Goal: Task Accomplishment & Management: Use online tool/utility

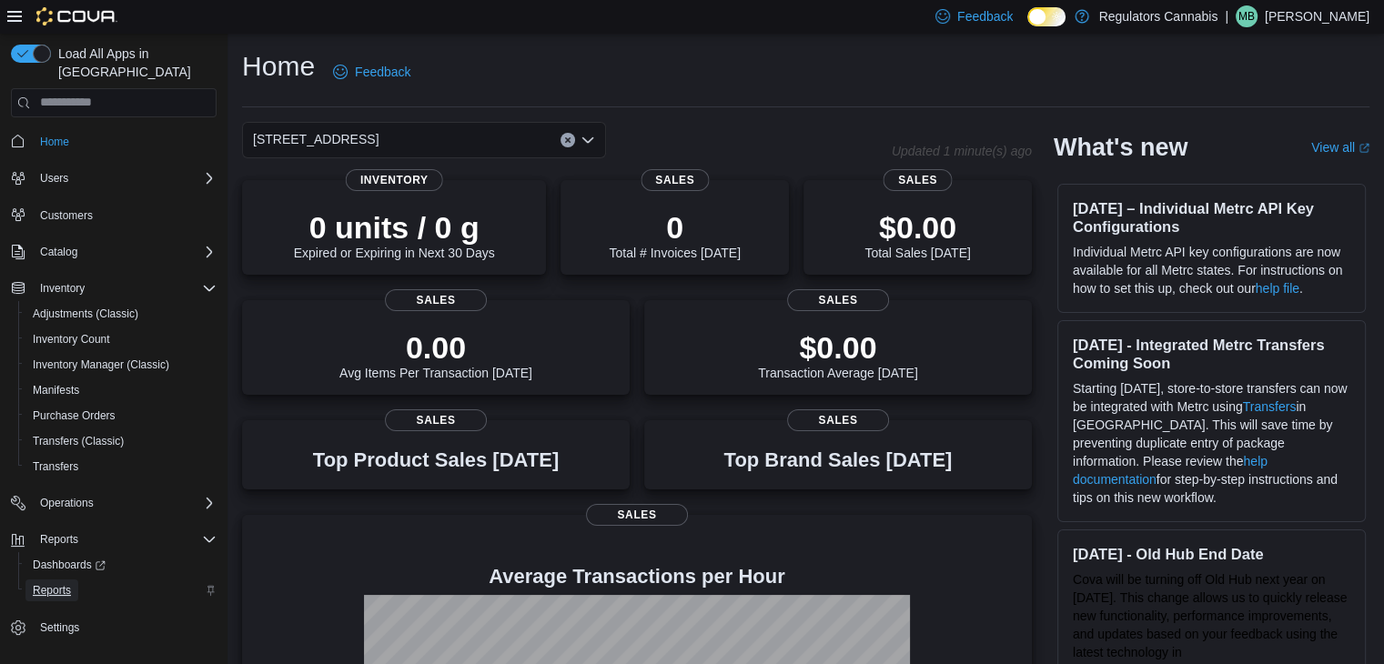
click at [65, 583] on span "Reports" at bounding box center [52, 590] width 38 height 15
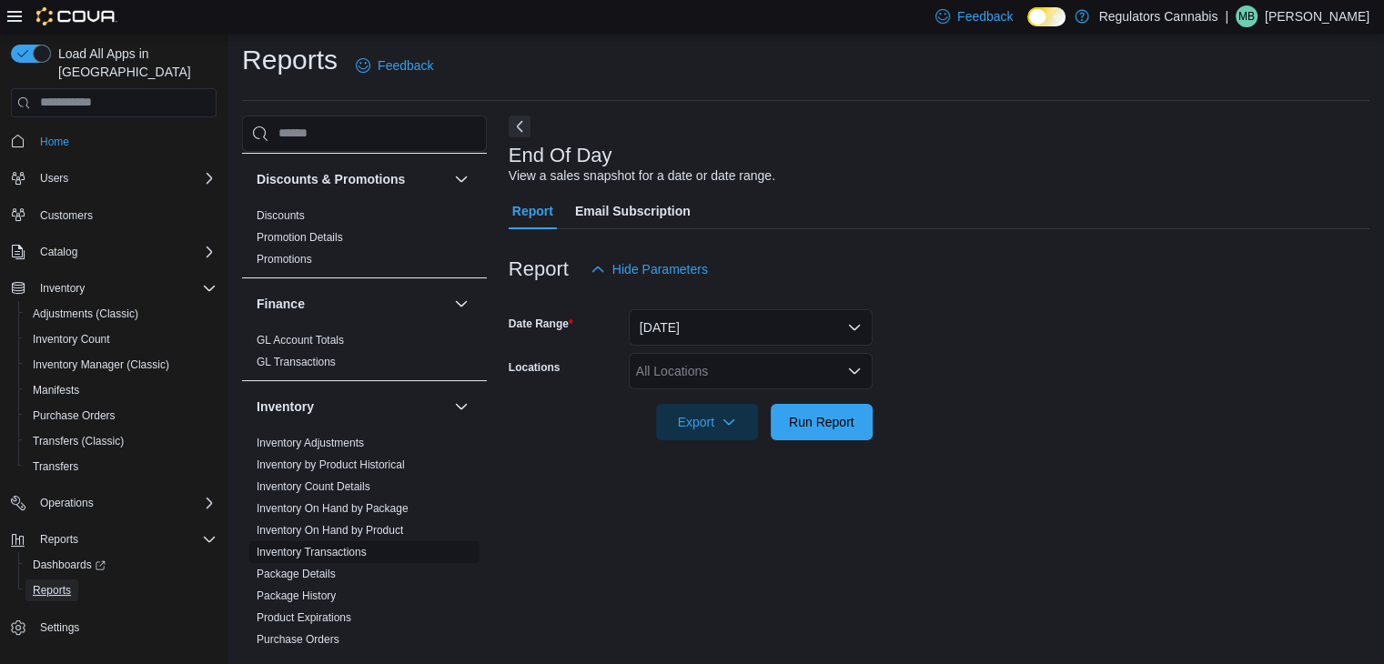
scroll to position [455, 0]
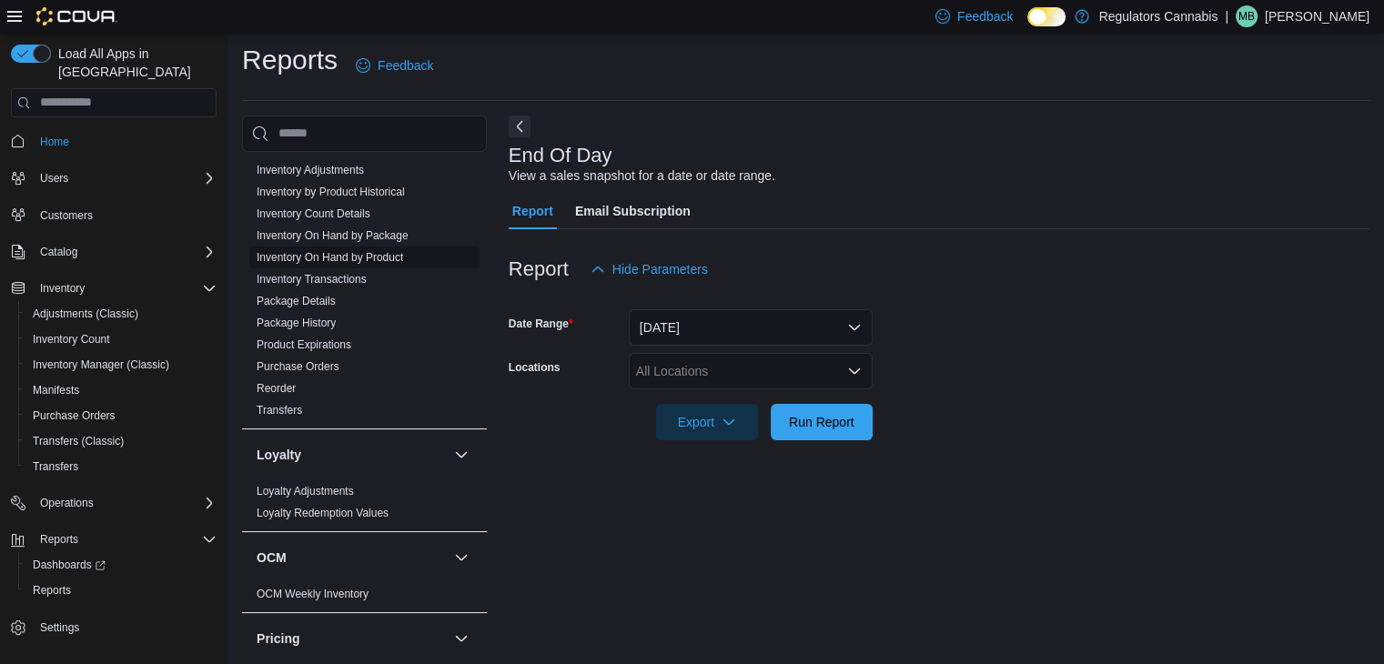
click at [383, 253] on link "Inventory On Hand by Product" at bounding box center [330, 257] width 147 height 13
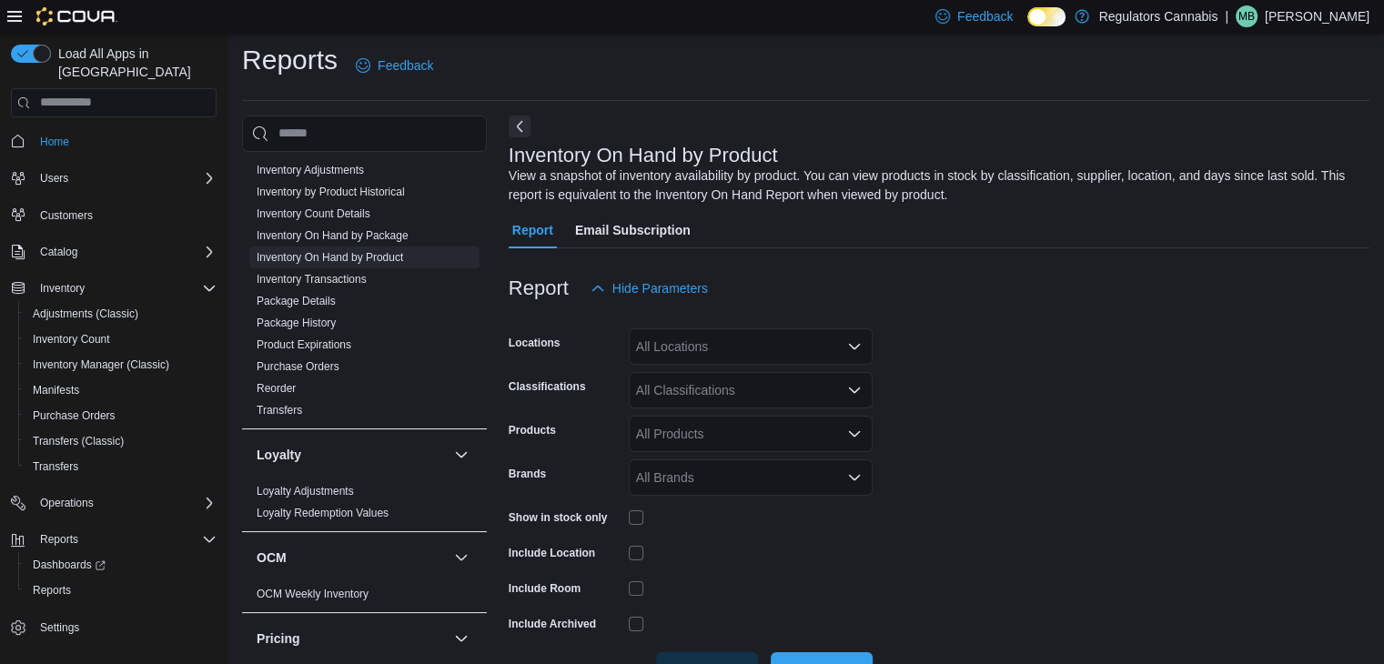
scroll to position [61, 0]
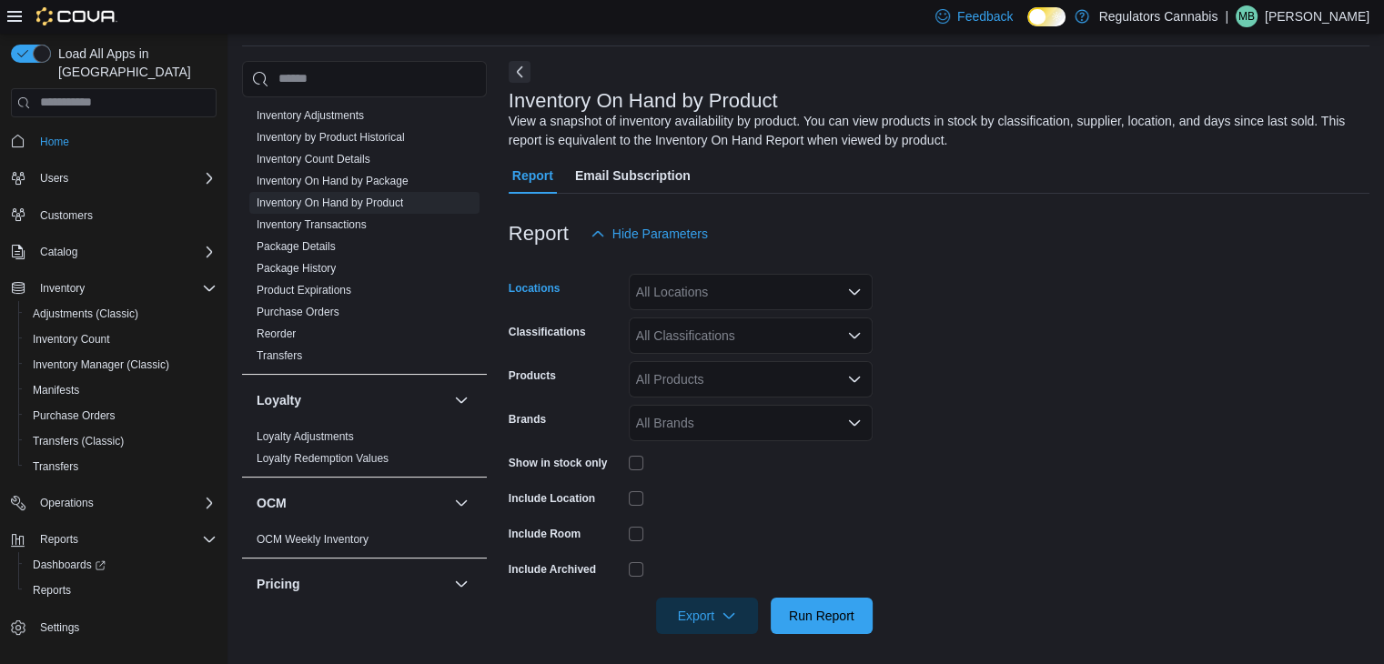
click at [739, 301] on div "All Locations" at bounding box center [751, 292] width 244 height 36
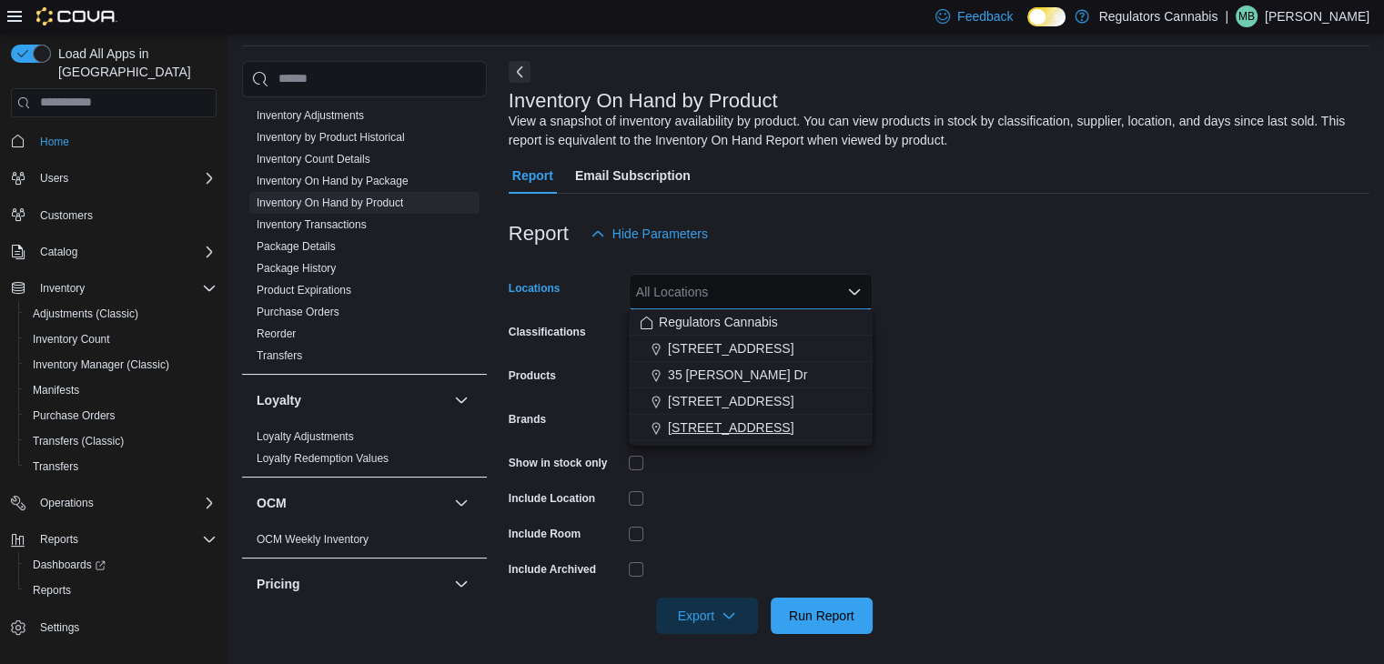
click at [725, 423] on span "[STREET_ADDRESS]" at bounding box center [731, 428] width 126 height 18
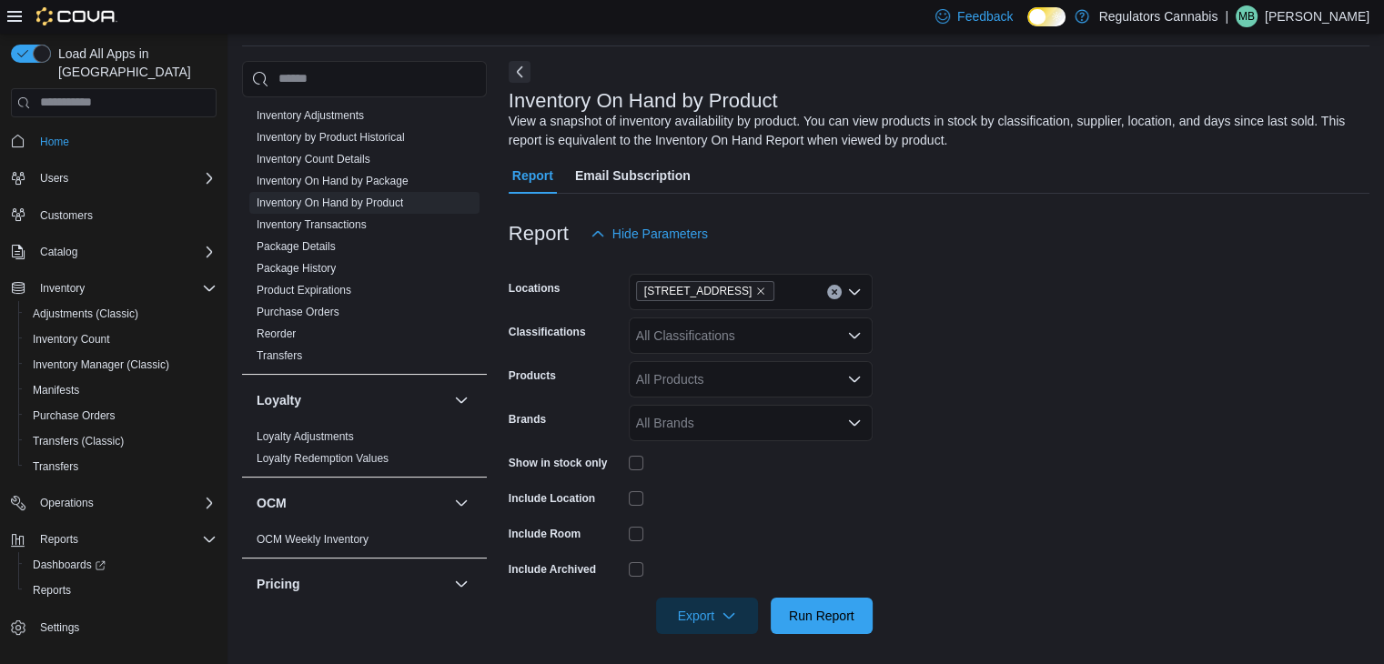
click at [1135, 398] on form "Locations [STREET_ADDRESS] Classifications All Classifications Products All Pro…" at bounding box center [939, 443] width 861 height 382
click at [789, 339] on div "All Classifications" at bounding box center [751, 336] width 244 height 36
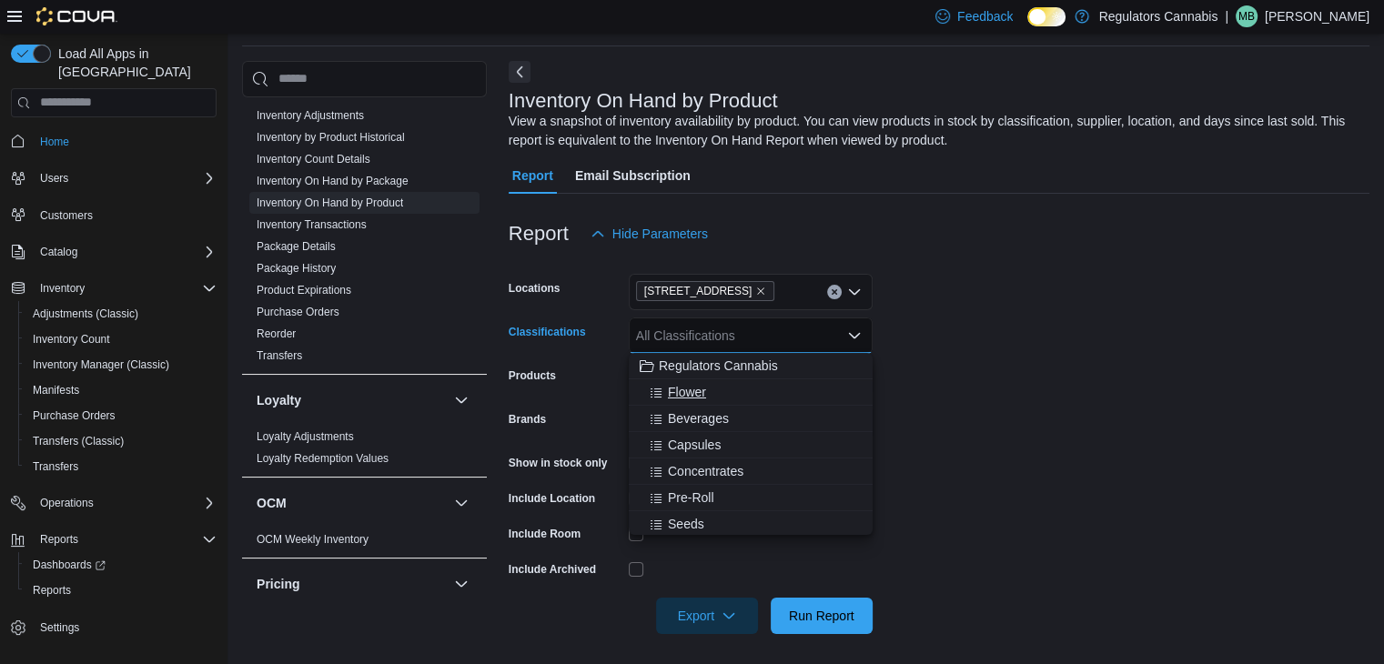
click at [743, 396] on div "Flower" at bounding box center [751, 392] width 222 height 18
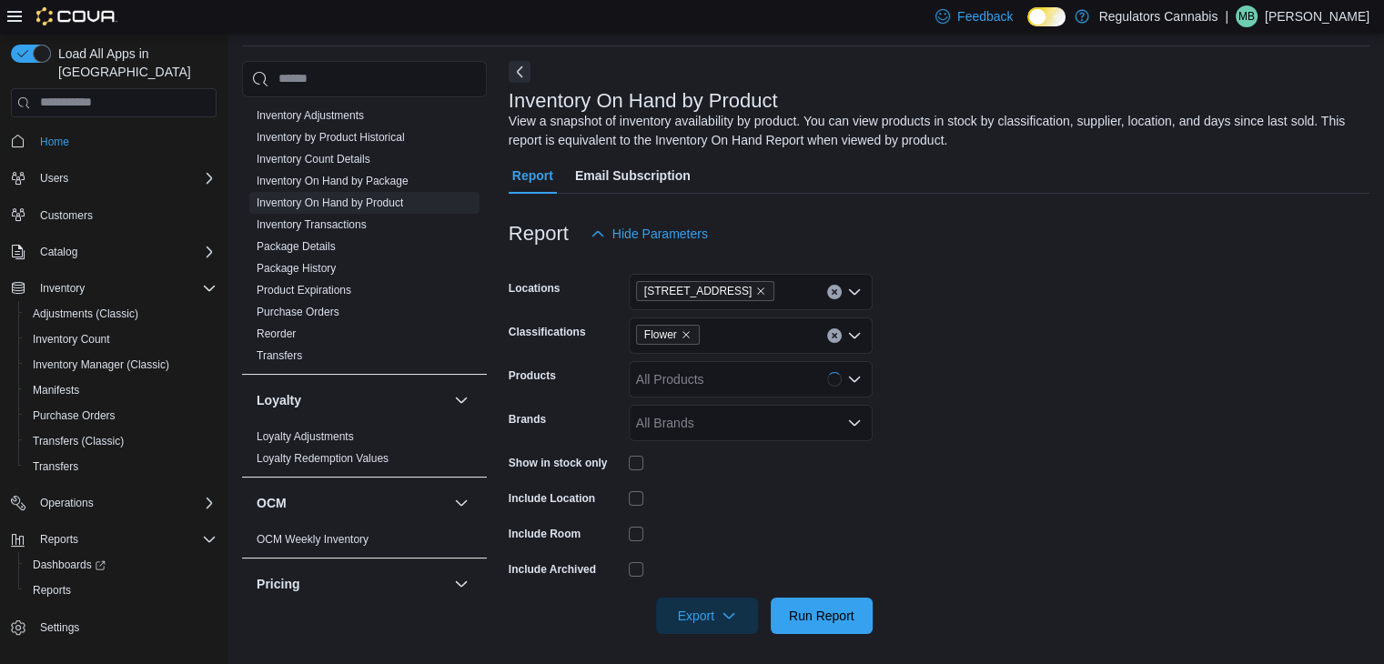
drag, startPoint x: 1039, startPoint y: 421, endPoint x: 1029, endPoint y: 427, distance: 10.6
click at [1038, 422] on form "Locations [STREET_ADDRESS] Classifications Flower Products All Products Brands …" at bounding box center [939, 443] width 861 height 382
click at [806, 593] on div at bounding box center [939, 590] width 861 height 15
click at [808, 606] on span "Run Report" at bounding box center [822, 615] width 66 height 18
click at [714, 622] on span "Export" at bounding box center [707, 615] width 80 height 36
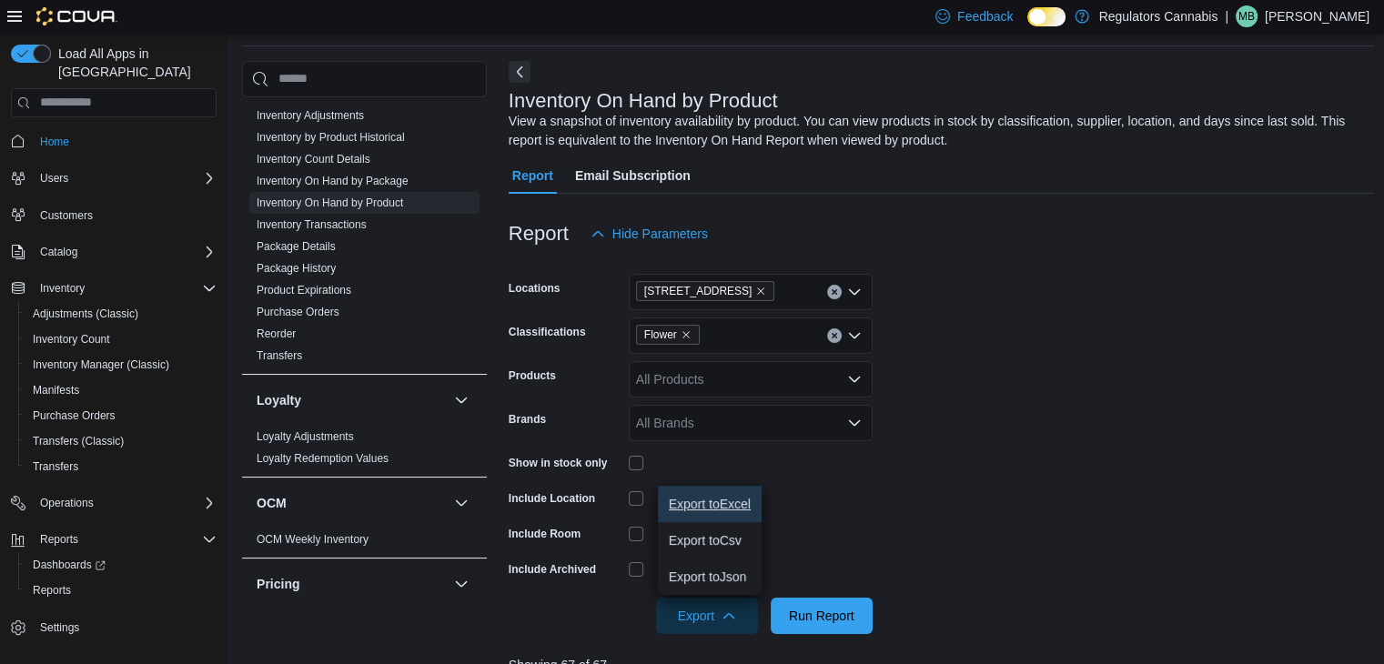
click at [721, 512] on span "Export to Excel" at bounding box center [710, 504] width 82 height 15
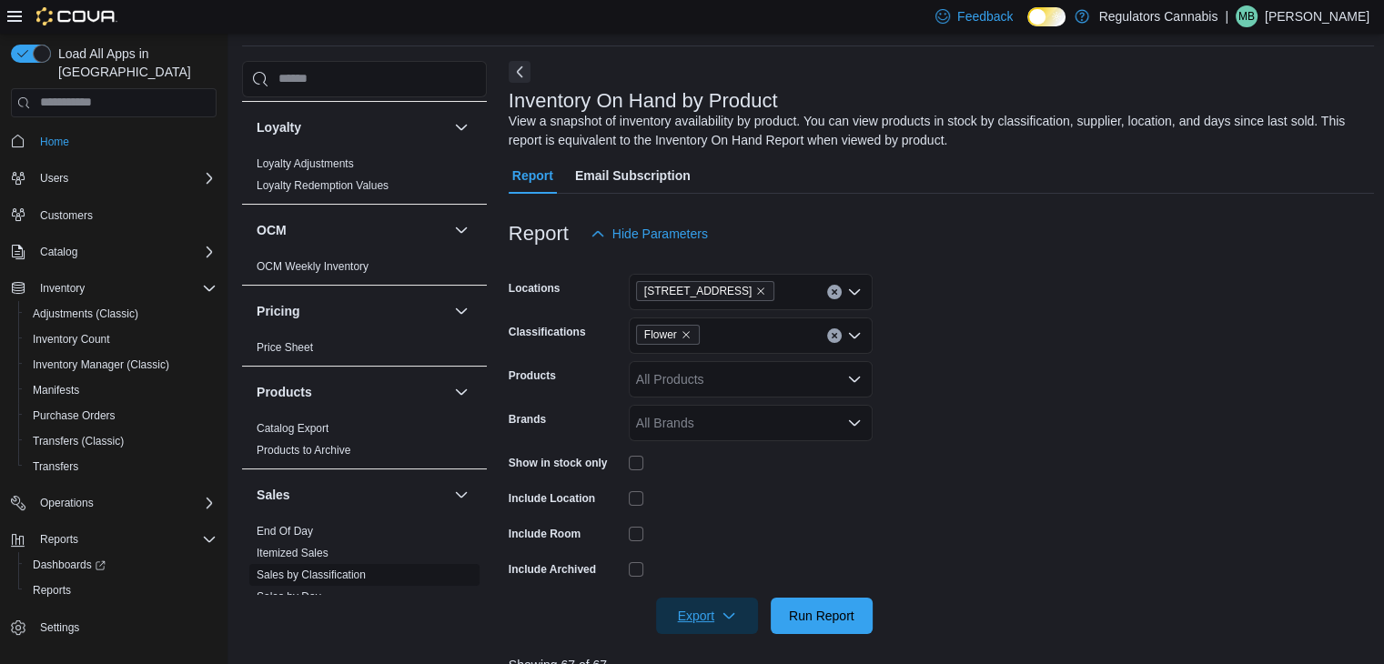
scroll to position [819, 0]
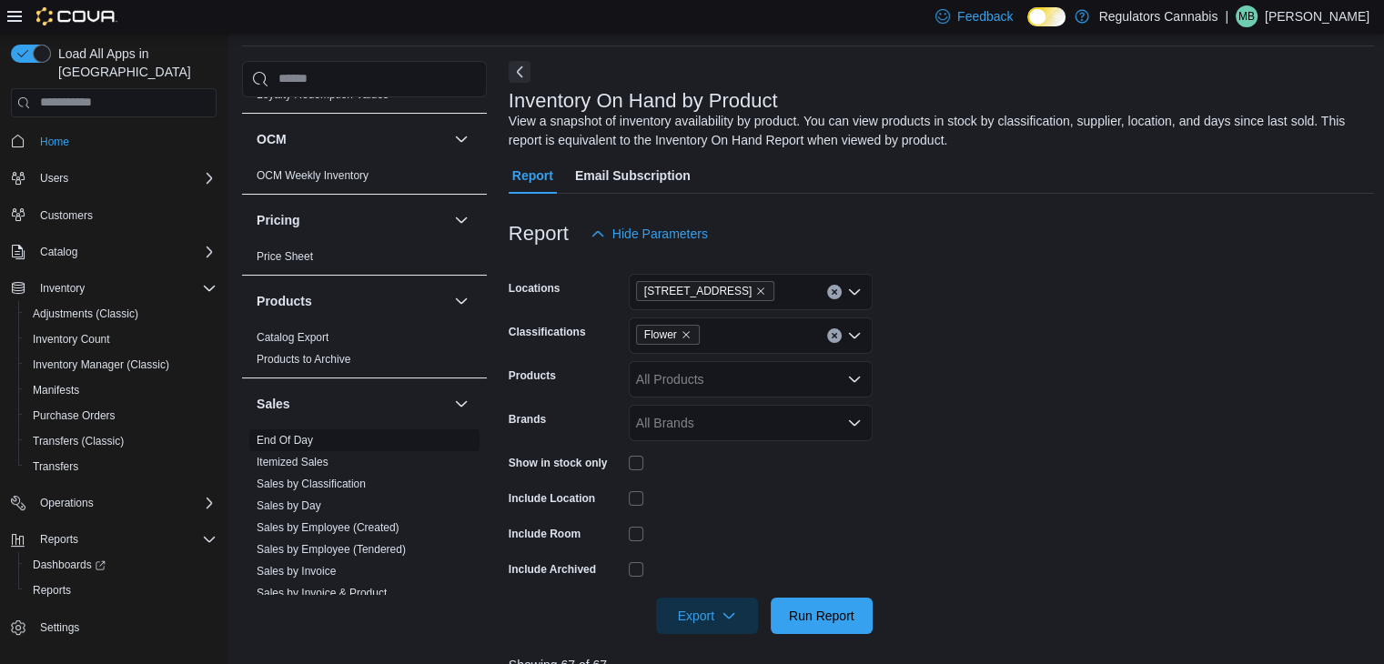
click at [299, 434] on link "End Of Day" at bounding box center [285, 440] width 56 height 13
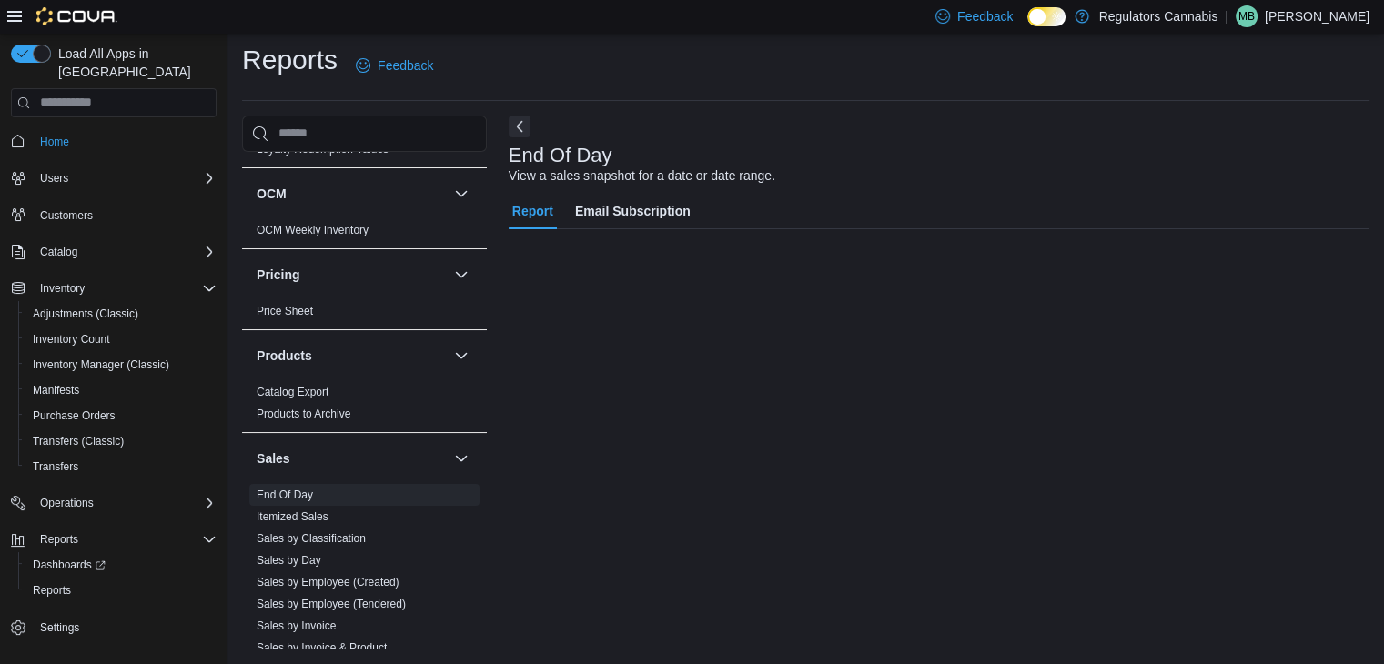
scroll to position [6, 0]
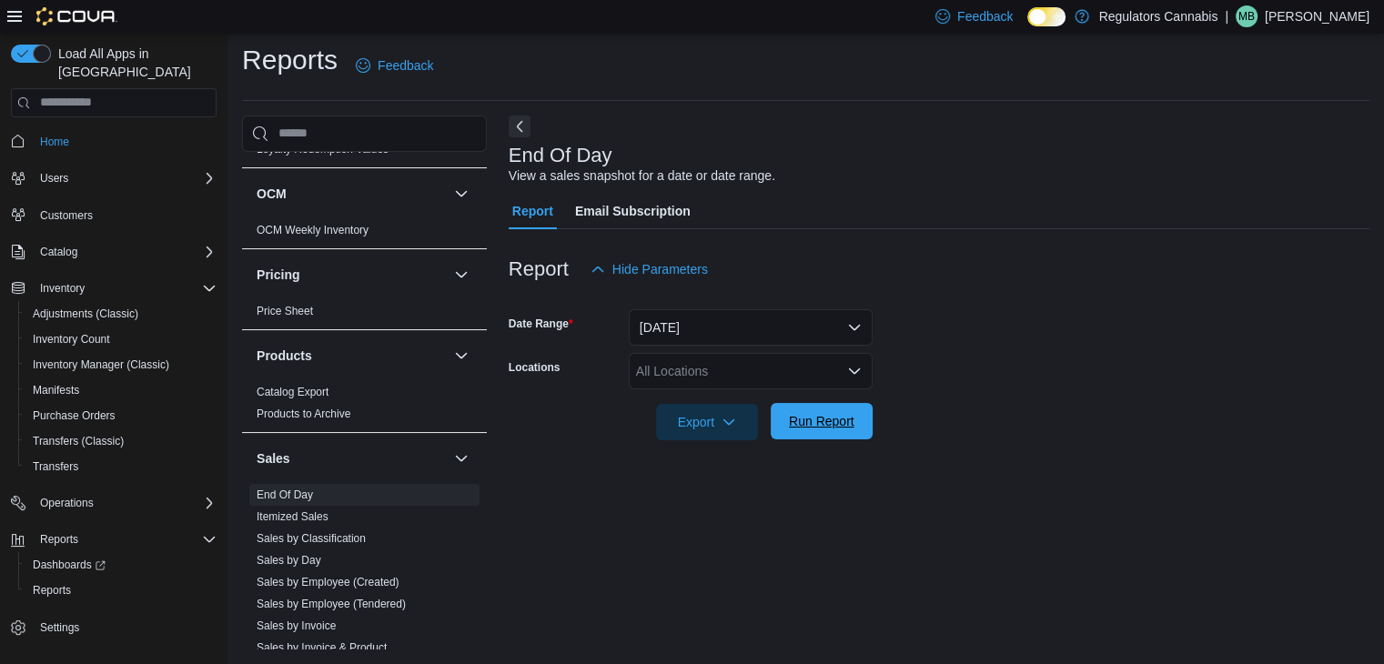
click at [813, 416] on span "Run Report" at bounding box center [822, 421] width 66 height 18
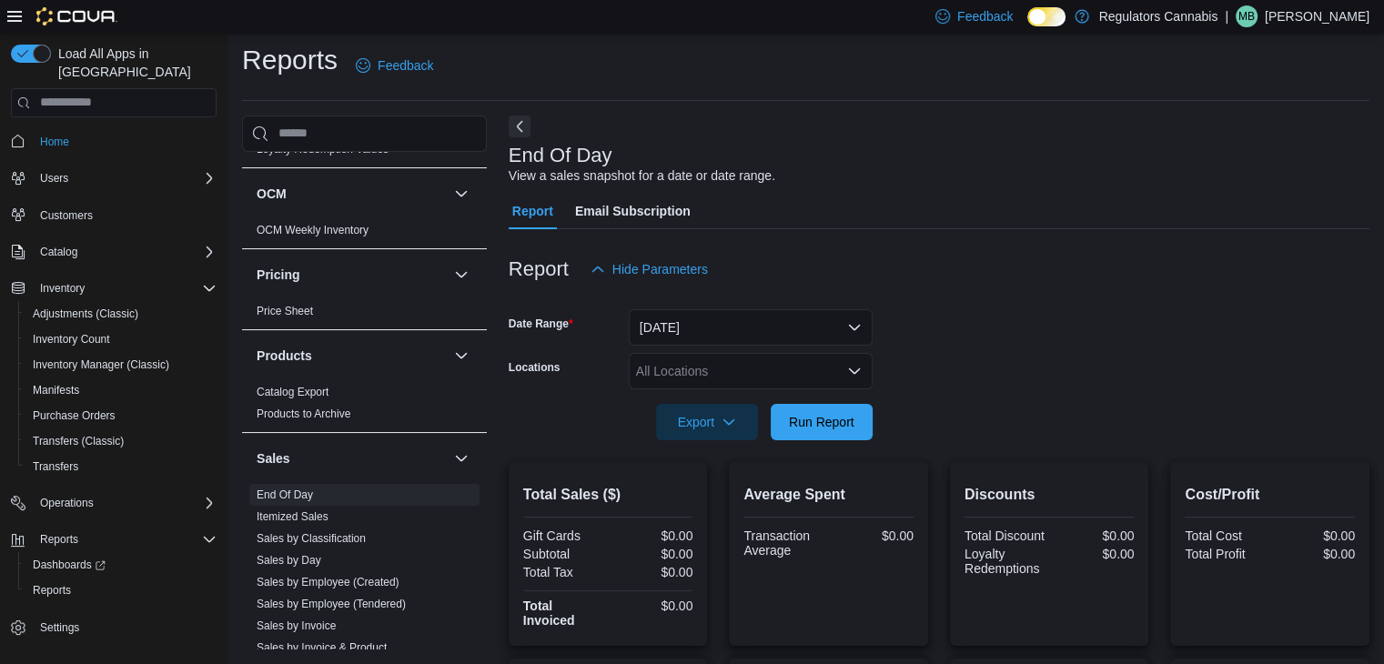
click at [765, 357] on div "All Locations" at bounding box center [751, 371] width 244 height 36
click at [1048, 332] on form "Date Range [DATE] Locations All Locations Export Run Report" at bounding box center [939, 364] width 861 height 153
click at [831, 305] on div at bounding box center [939, 299] width 861 height 22
click at [826, 313] on button "[DATE]" at bounding box center [751, 327] width 244 height 36
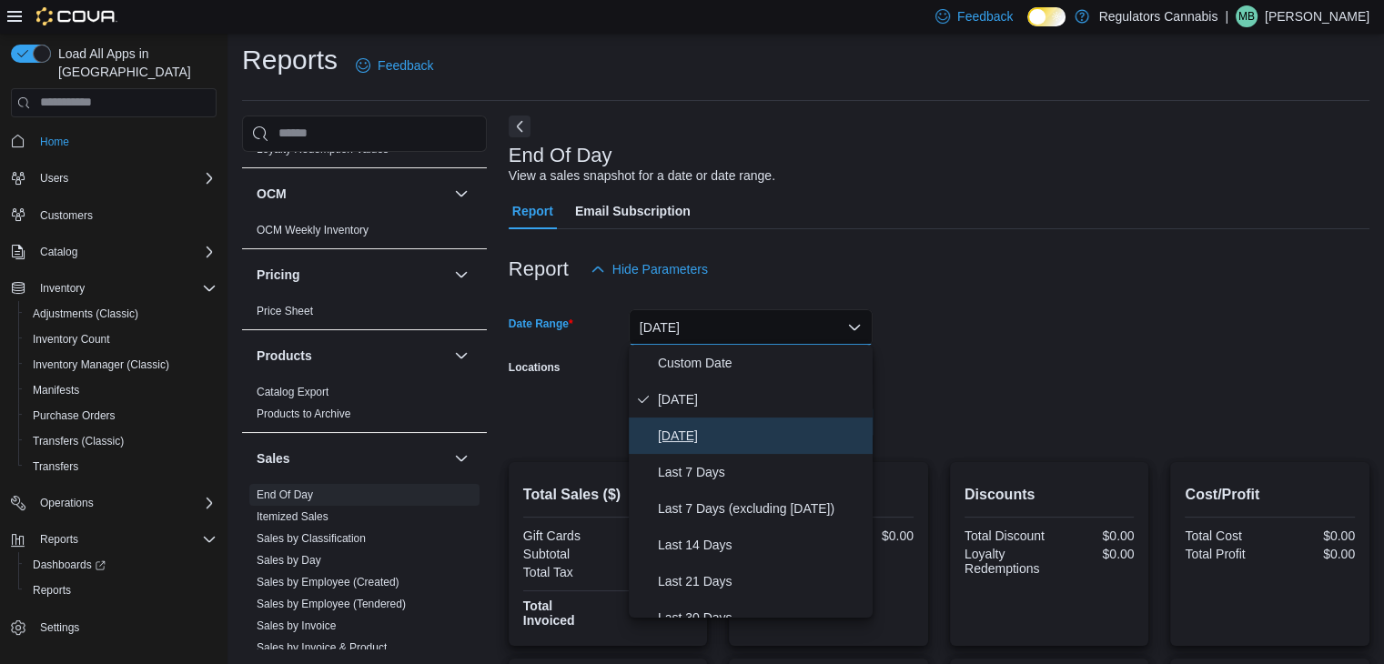
click at [710, 425] on span "[DATE]" at bounding box center [762, 436] width 208 height 22
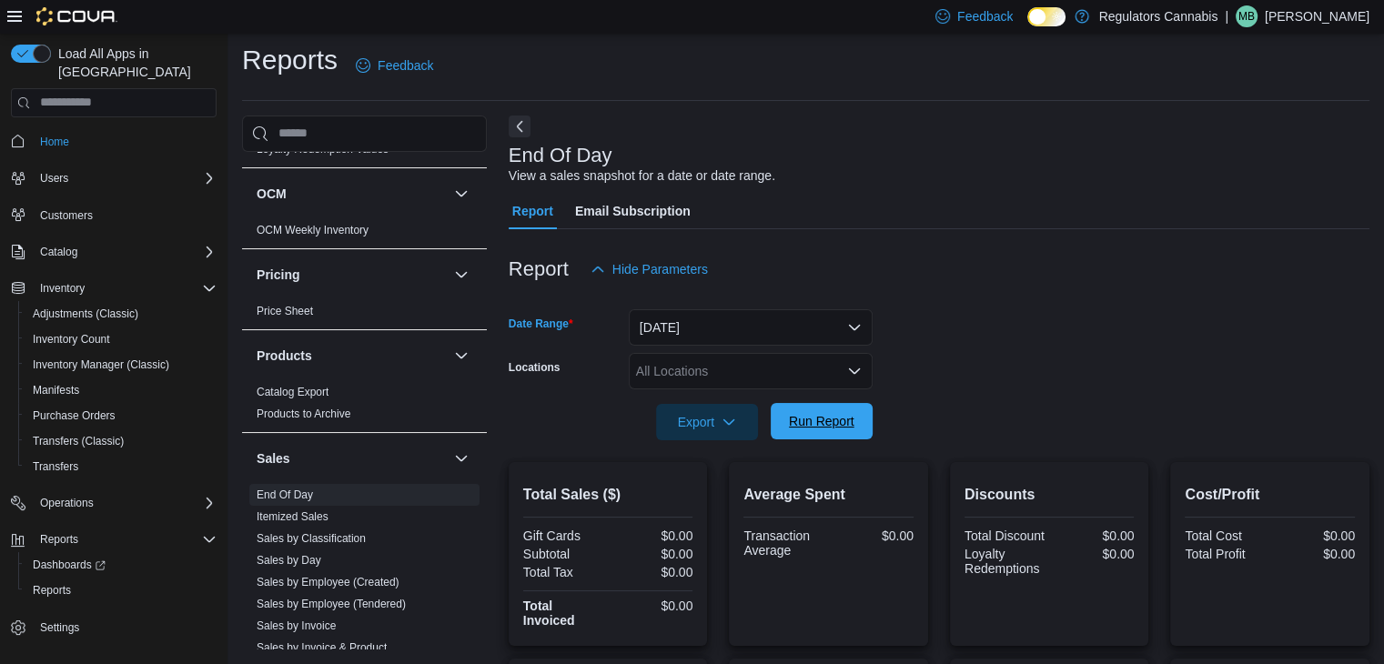
click at [837, 418] on span "Run Report" at bounding box center [822, 421] width 66 height 18
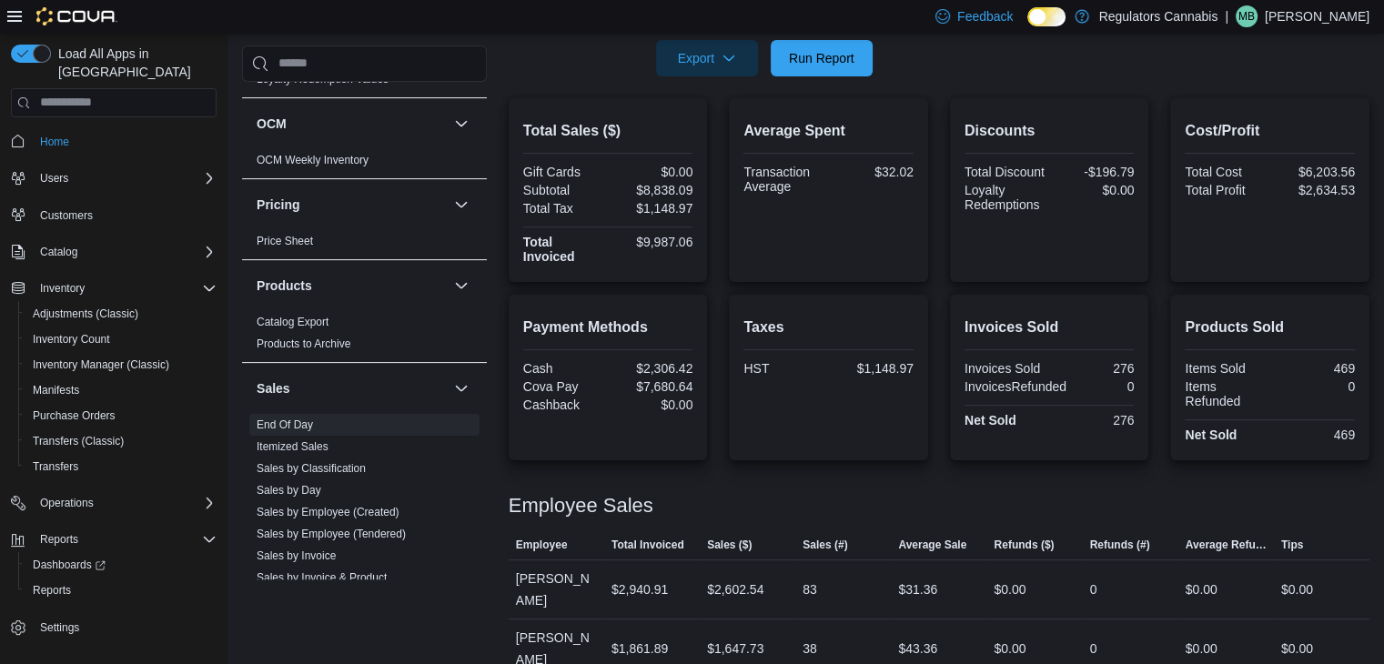
scroll to position [622, 0]
